Goal: Find contact information: Find contact information

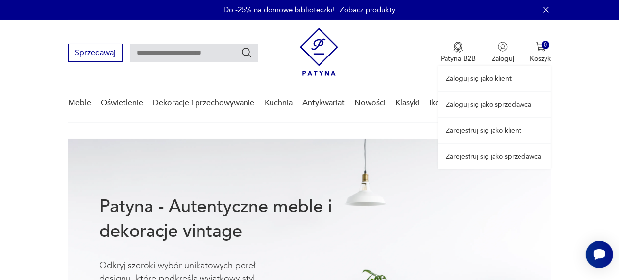
click at [480, 110] on link "Zaloguj się jako sprzedawca" at bounding box center [494, 104] width 113 height 25
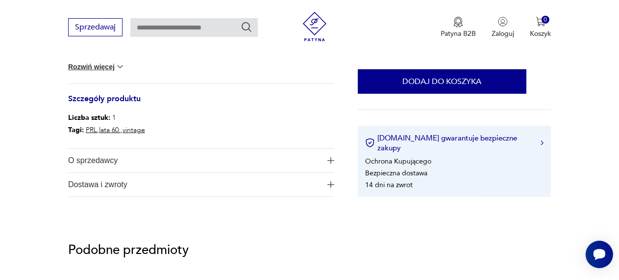
scroll to position [535, 0]
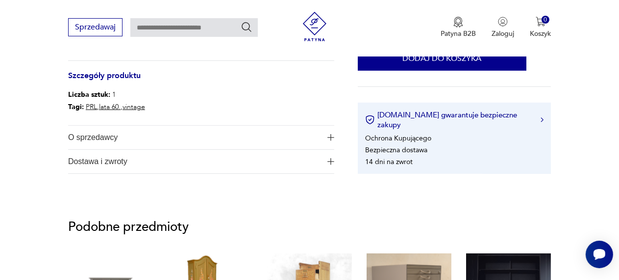
click at [82, 149] on span "O sprzedawcy" at bounding box center [194, 138] width 253 height 24
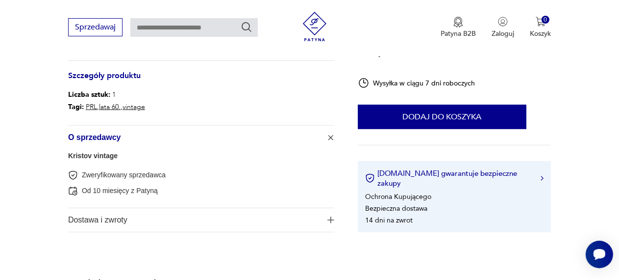
click at [91, 159] on link "Kristov vintage" at bounding box center [93, 156] width 50 height 8
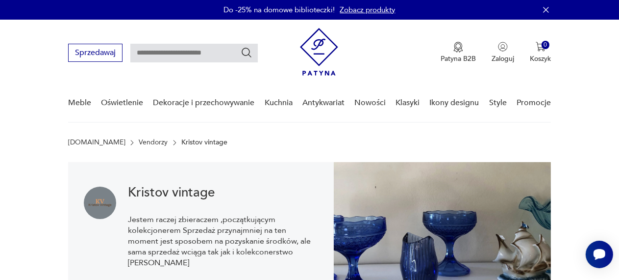
click at [551, 7] on icon "button" at bounding box center [546, 10] width 10 height 10
